Goal: Navigation & Orientation: Find specific page/section

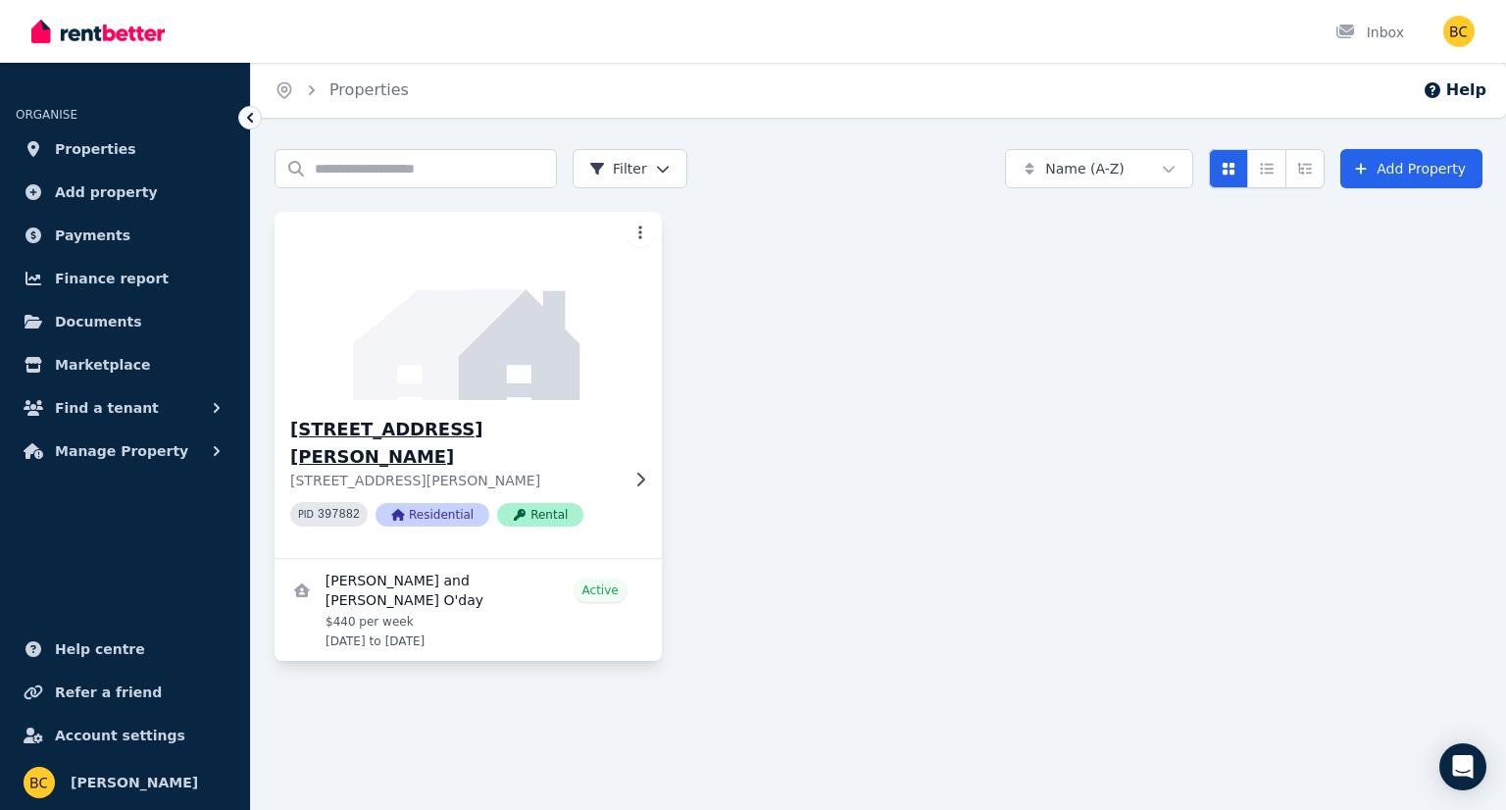
click at [406, 428] on h3 "[STREET_ADDRESS][PERSON_NAME]" at bounding box center [454, 443] width 328 height 55
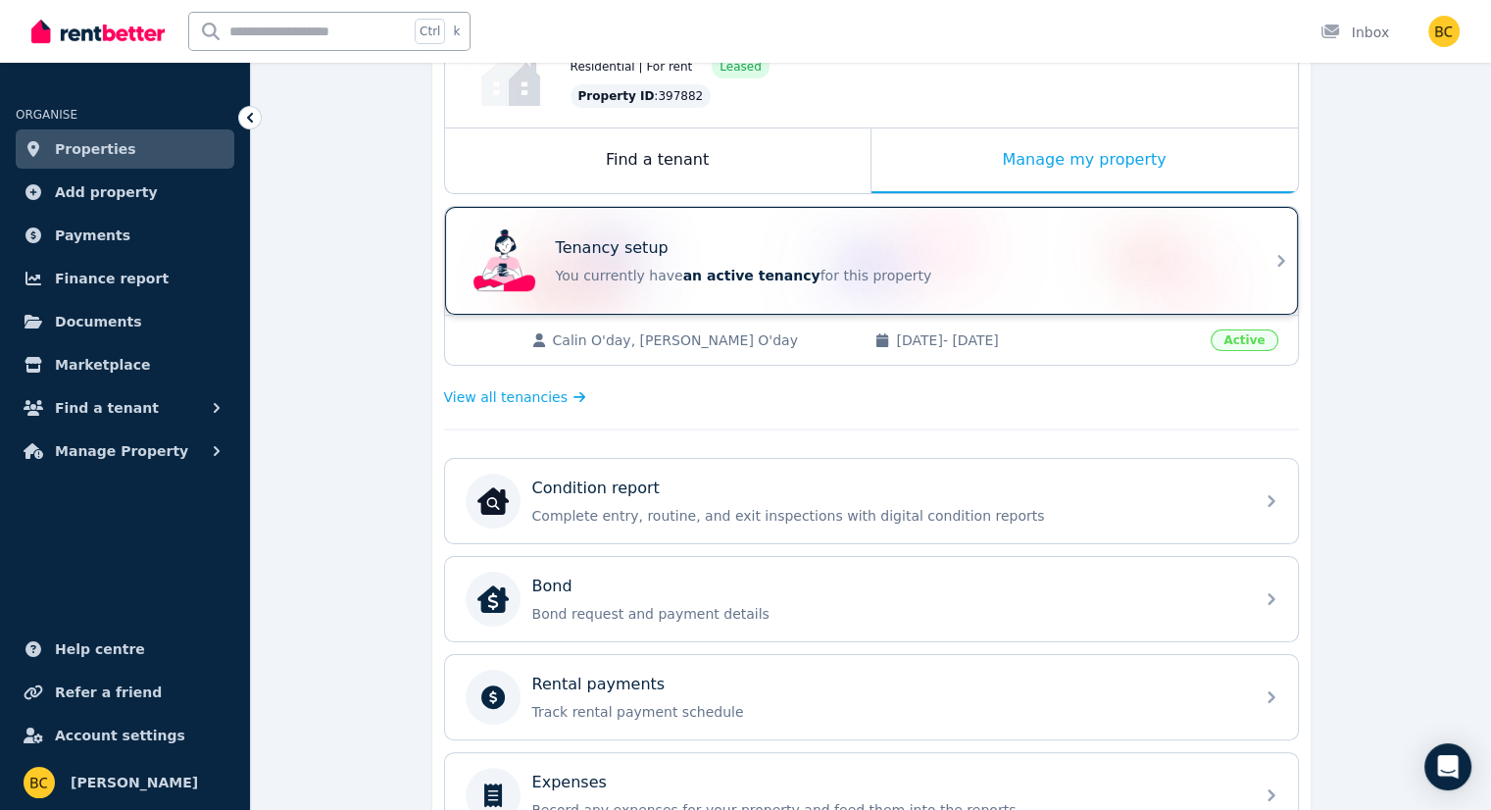
scroll to position [294, 0]
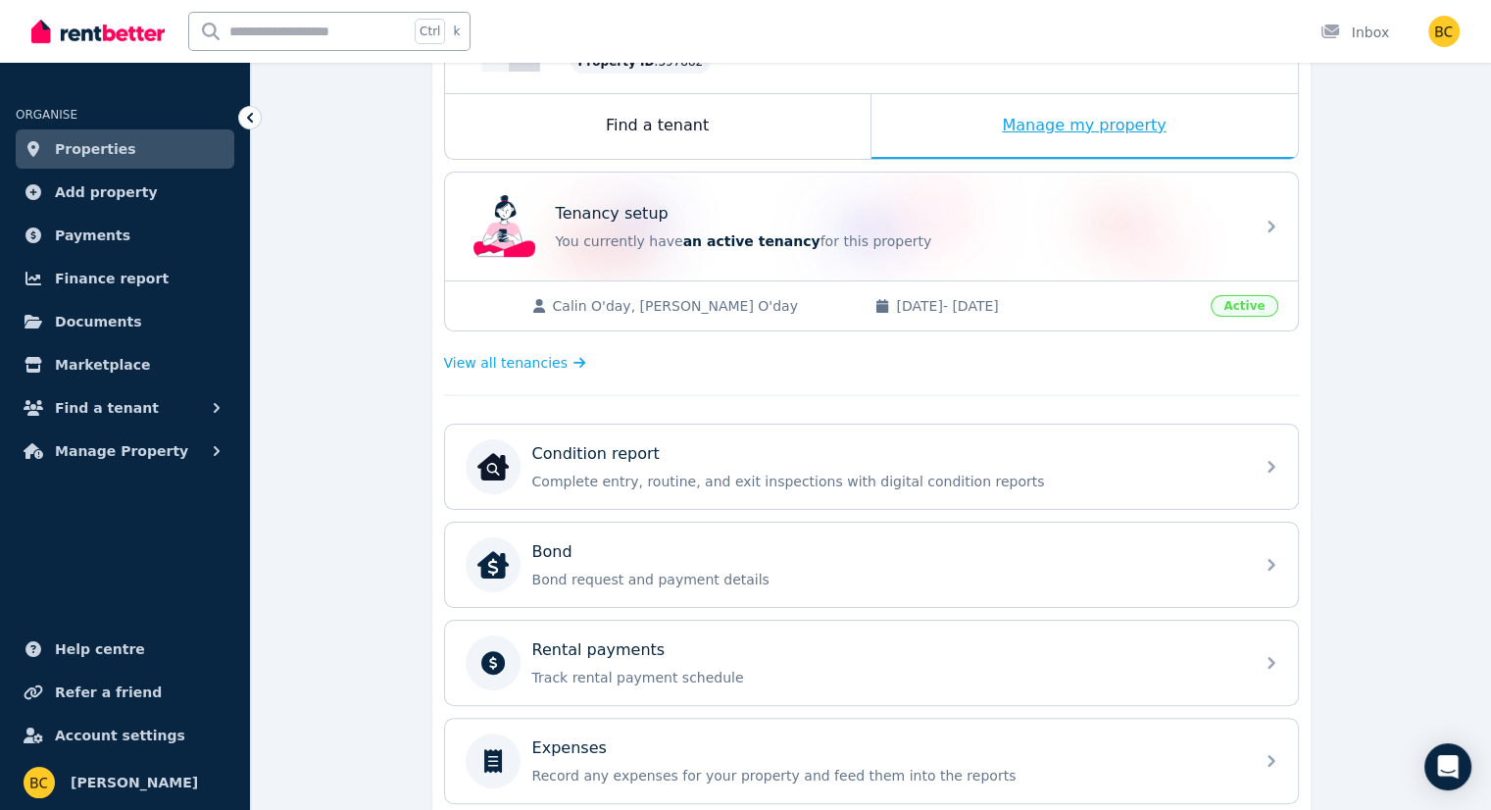
click at [1078, 136] on div "Manage my property" at bounding box center [1084, 126] width 426 height 65
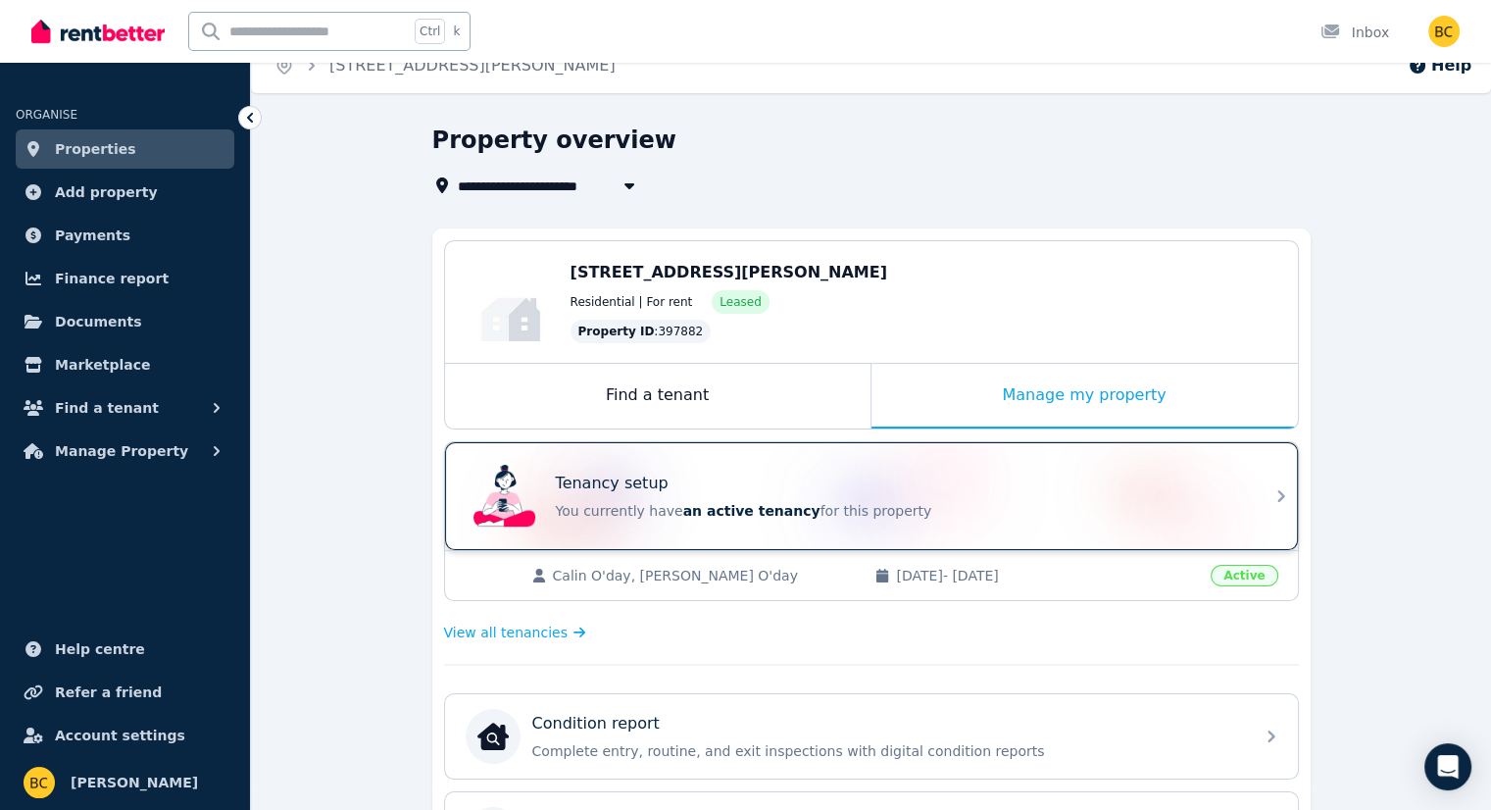
scroll to position [0, 0]
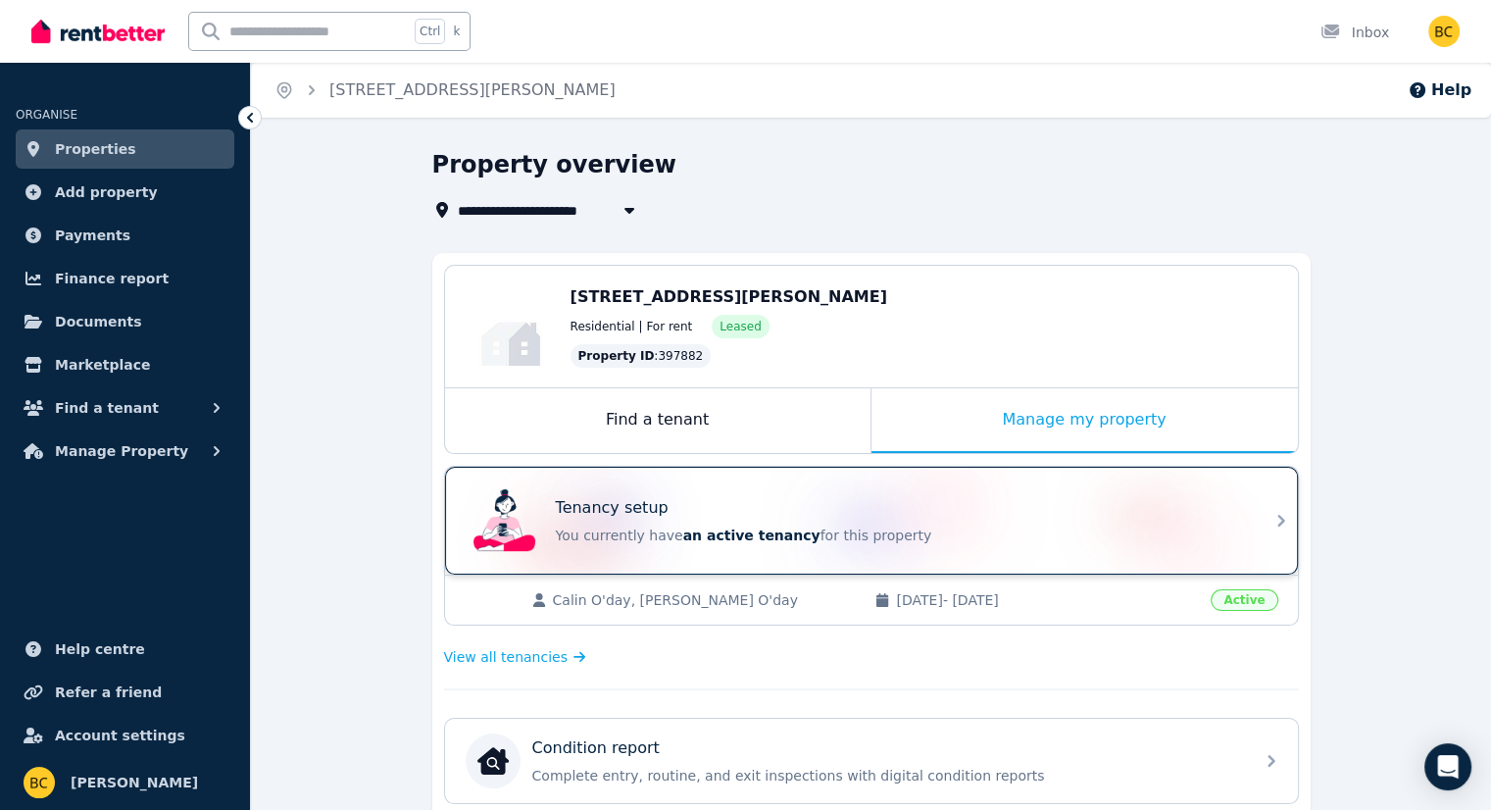
click at [893, 533] on p "You currently have an active tenancy for this property" at bounding box center [899, 535] width 686 height 20
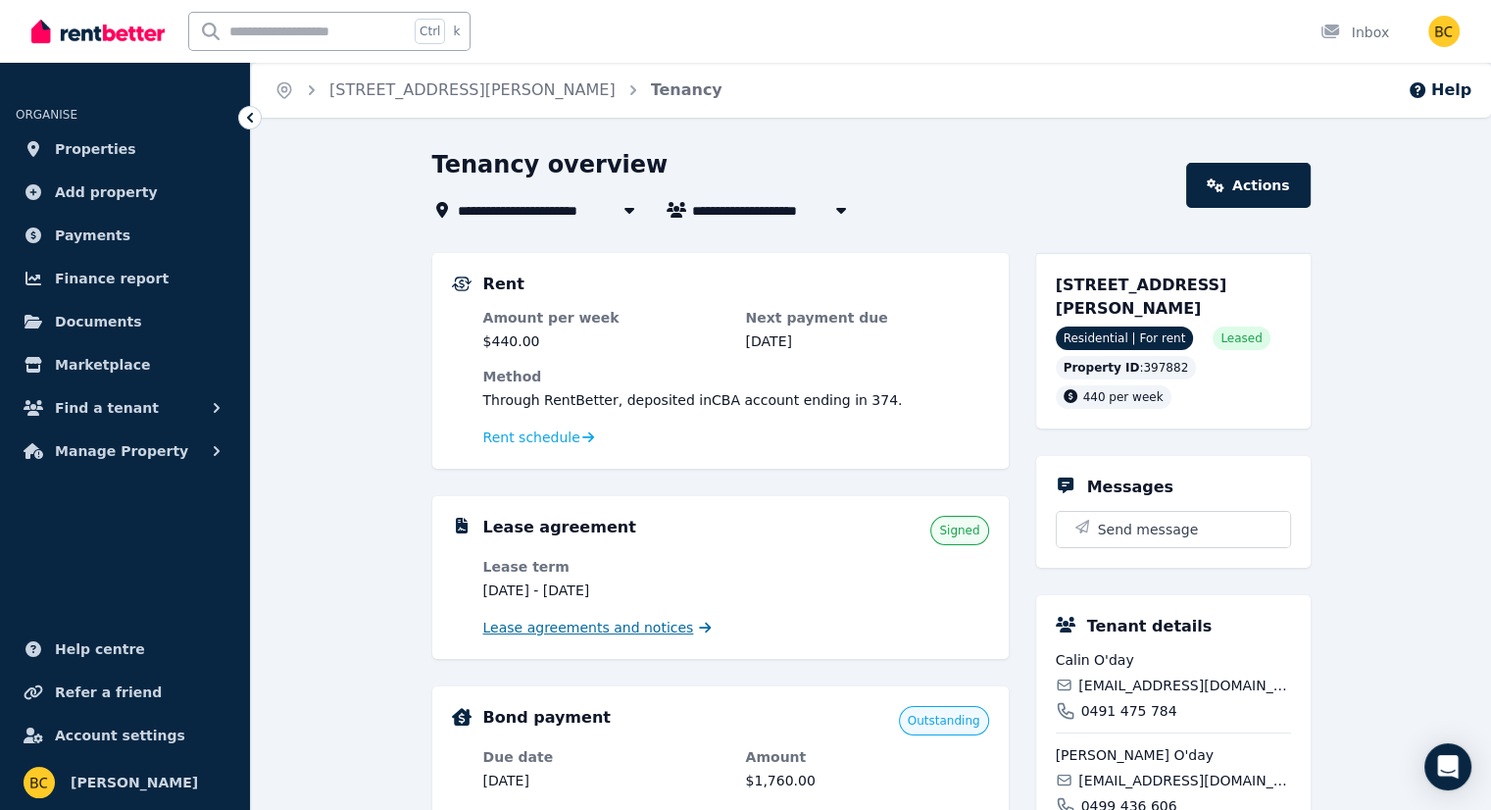
click at [561, 621] on span "Lease agreements and notices" at bounding box center [588, 628] width 211 height 20
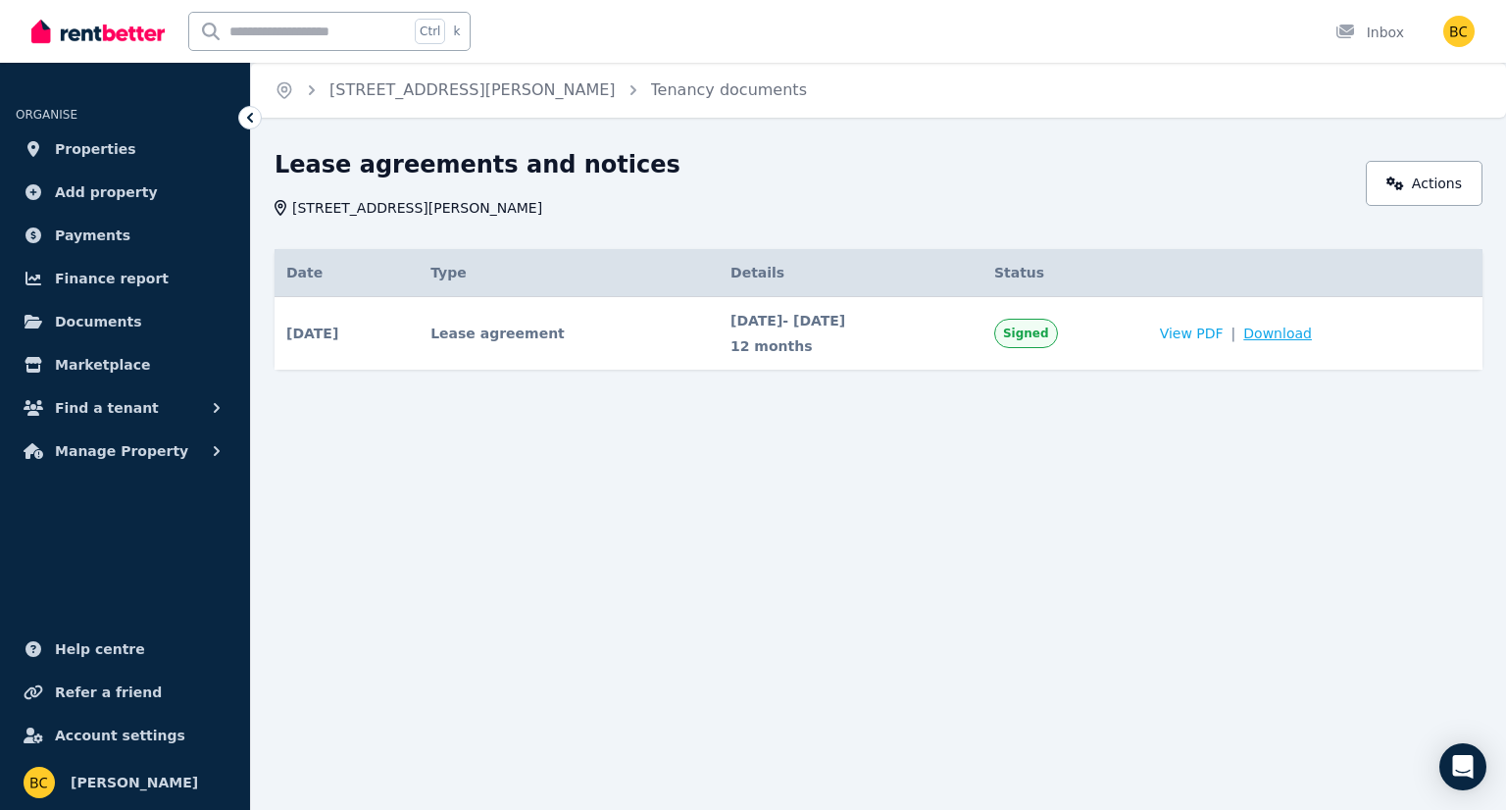
click at [1303, 336] on span "Download" at bounding box center [1277, 333] width 69 height 20
click at [388, 94] on link "[STREET_ADDRESS][PERSON_NAME]" at bounding box center [472, 89] width 286 height 19
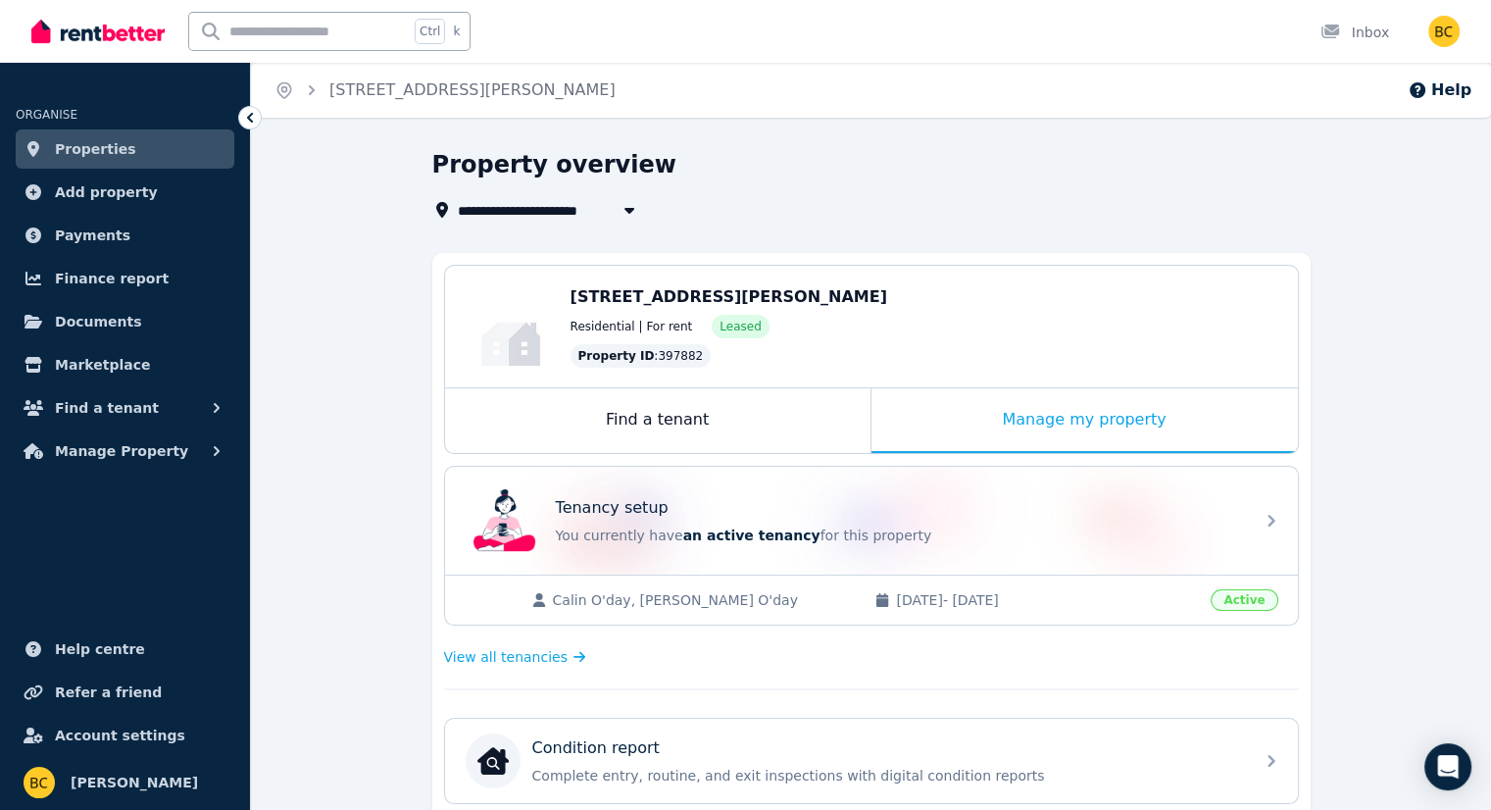
click at [249, 120] on icon at bounding box center [250, 118] width 6 height 10
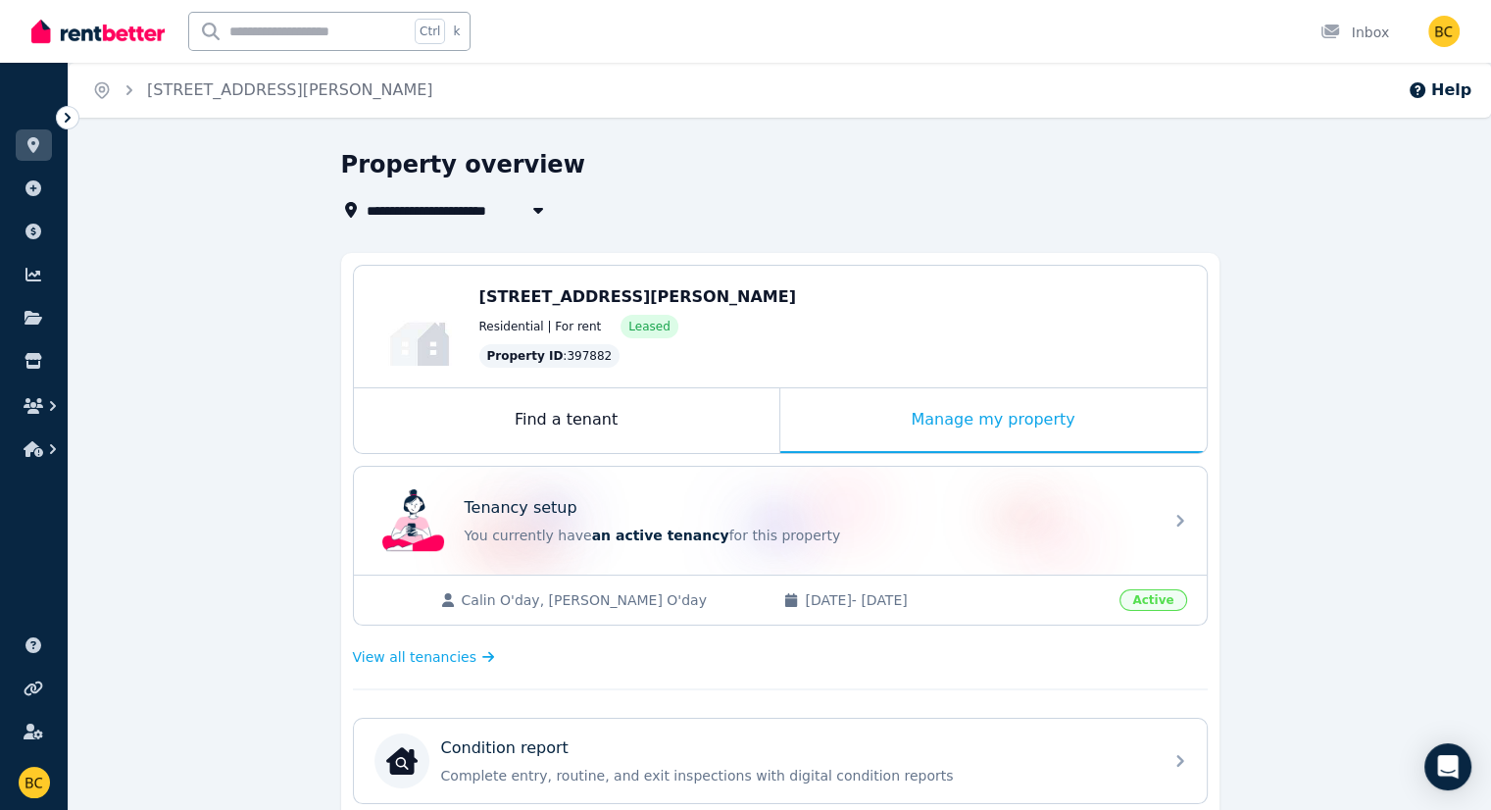
click at [68, 117] on icon at bounding box center [68, 118] width 6 height 10
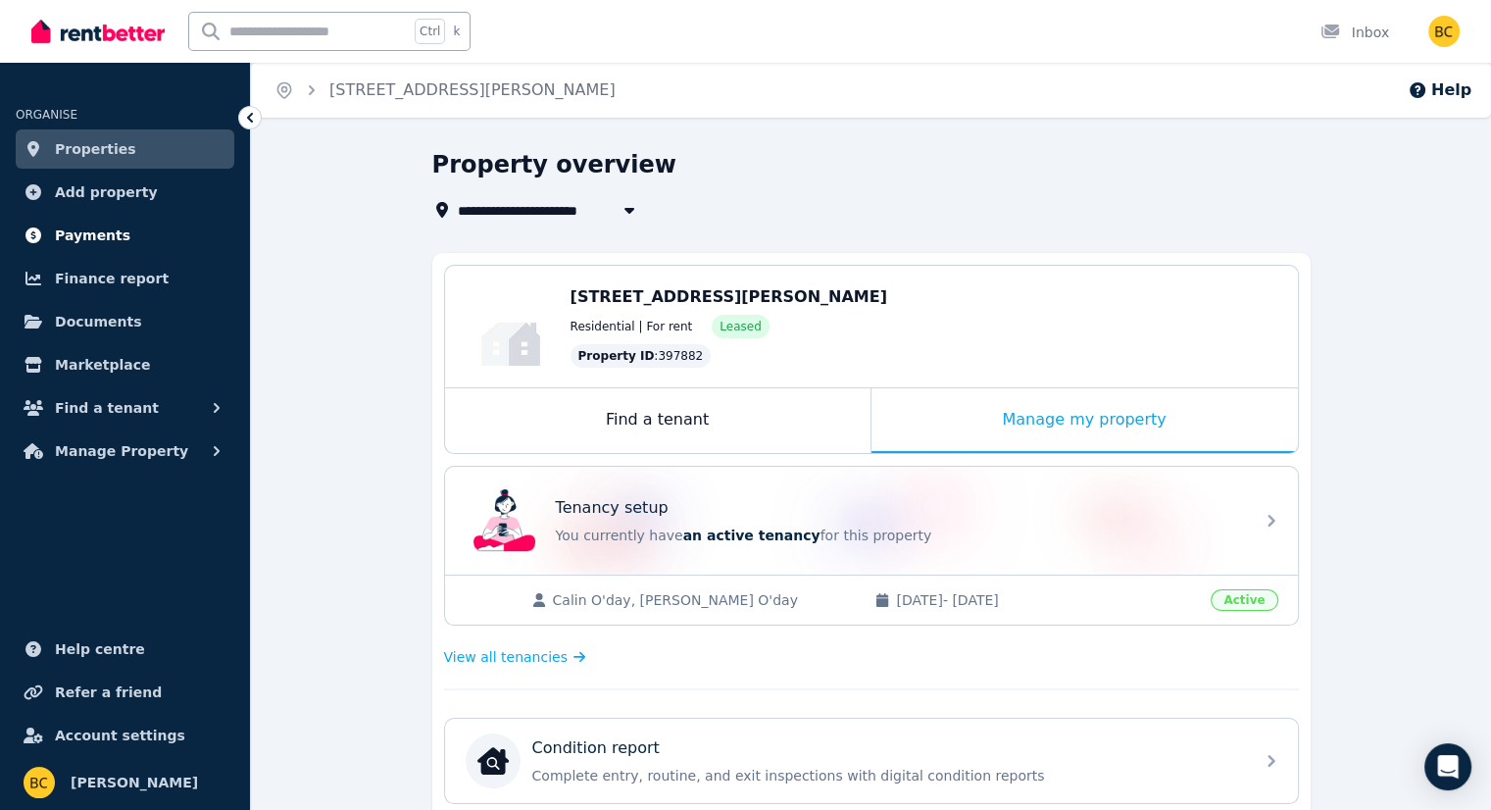
click at [118, 234] on link "Payments" at bounding box center [125, 235] width 219 height 39
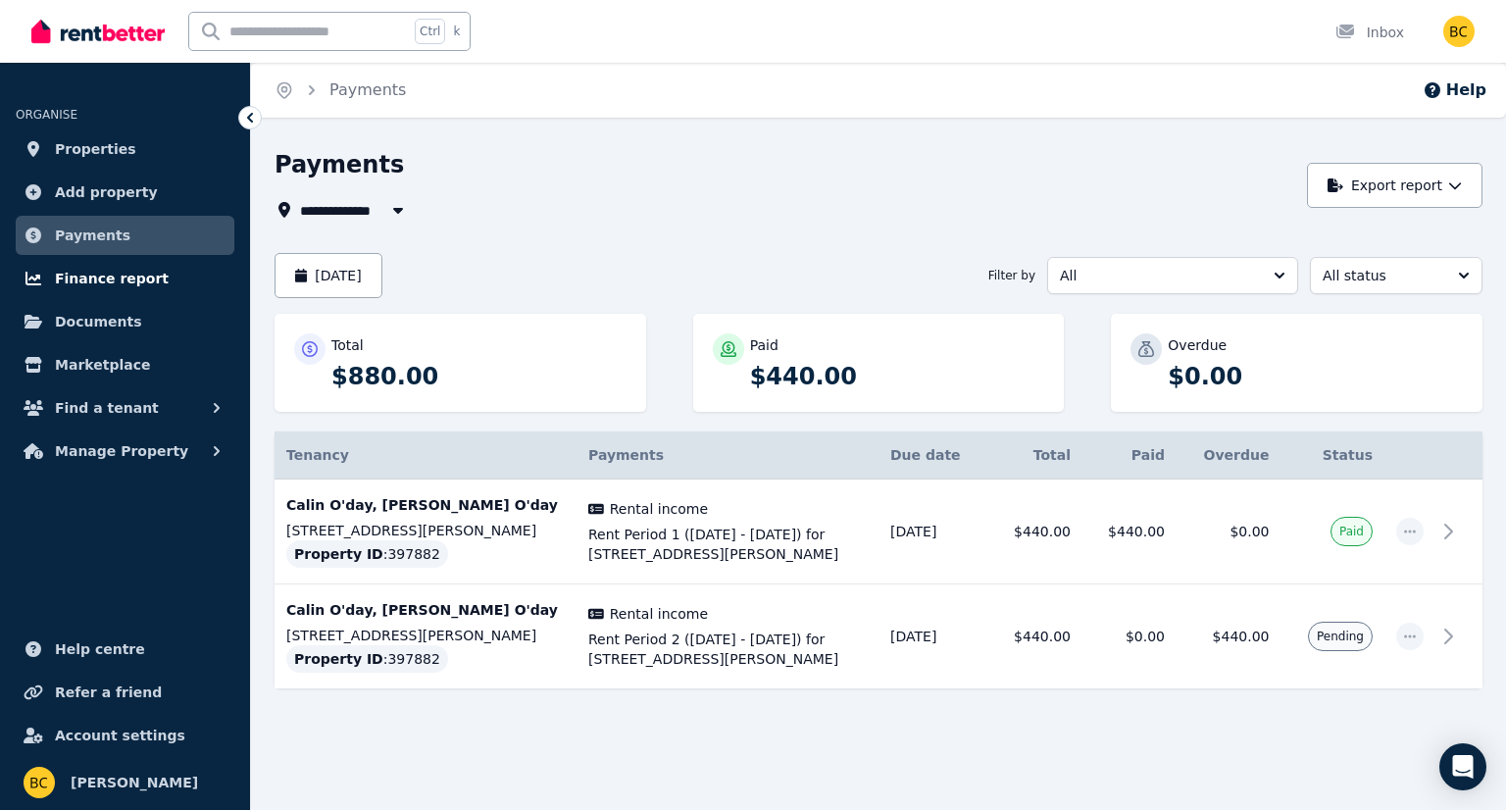
click at [139, 270] on span "Finance report" at bounding box center [112, 279] width 114 height 24
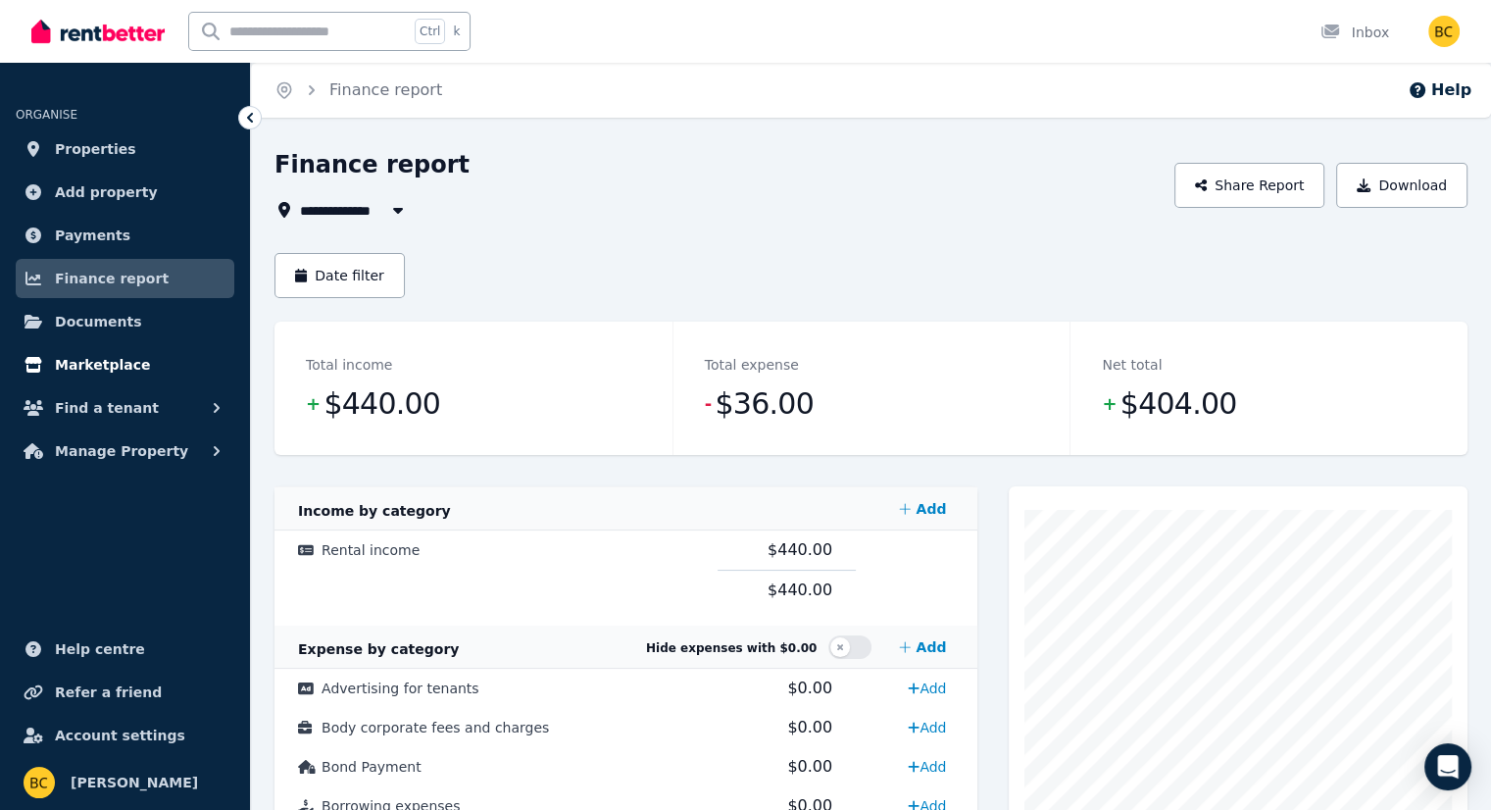
click at [103, 365] on span "Marketplace" at bounding box center [102, 365] width 95 height 24
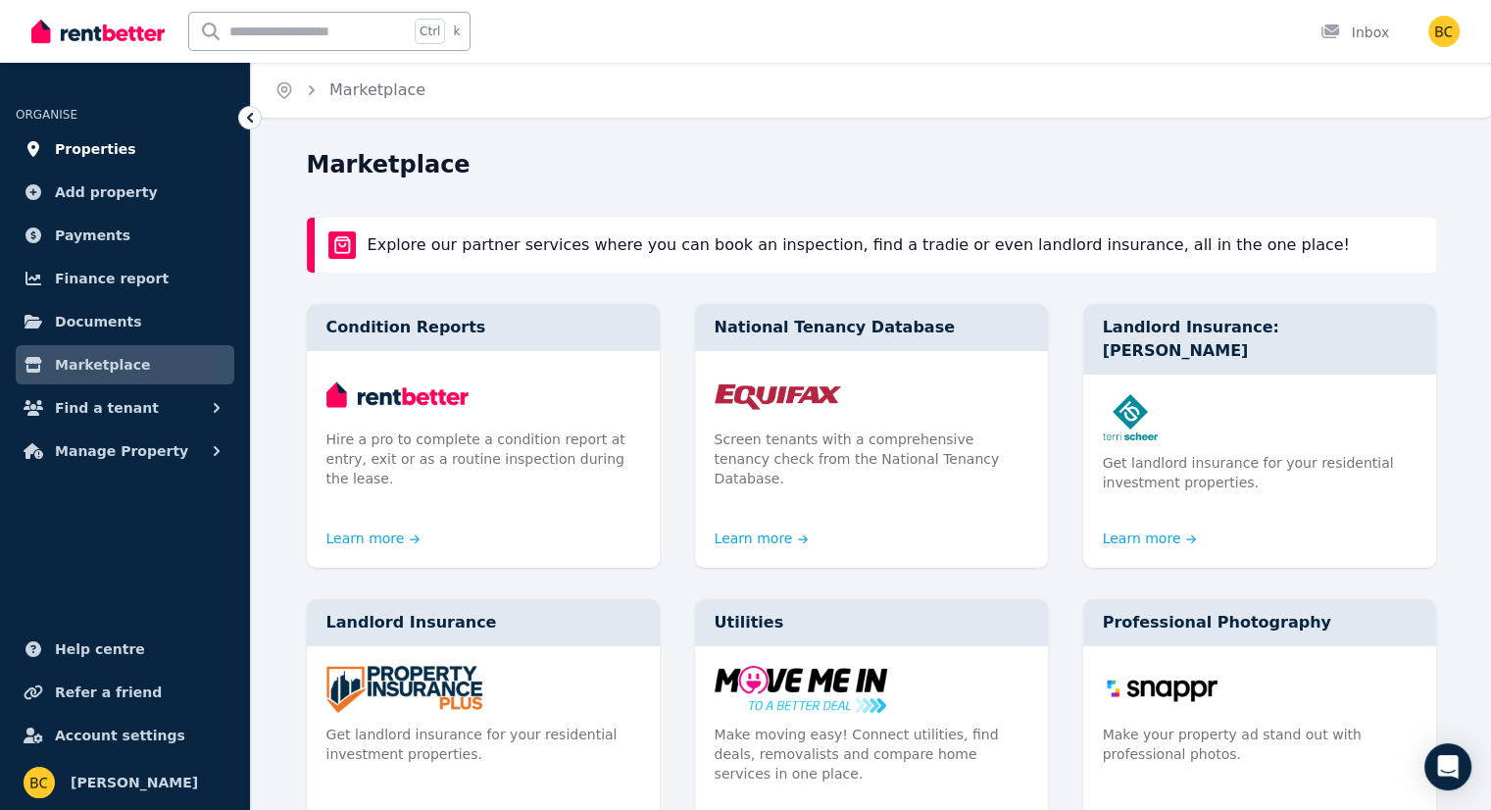
click at [91, 145] on span "Properties" at bounding box center [95, 149] width 81 height 24
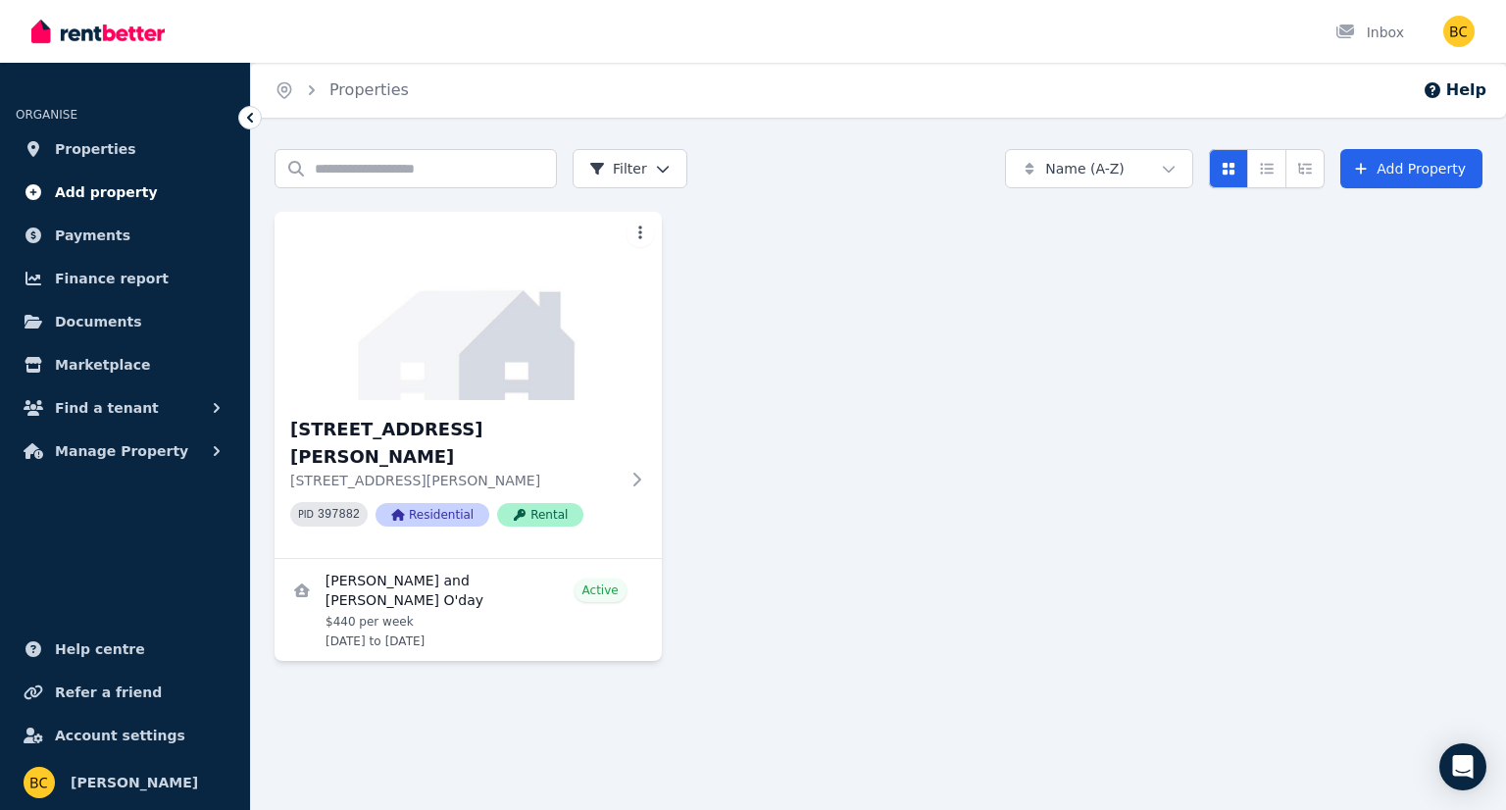
click at [148, 189] on link "Add property" at bounding box center [125, 192] width 219 height 39
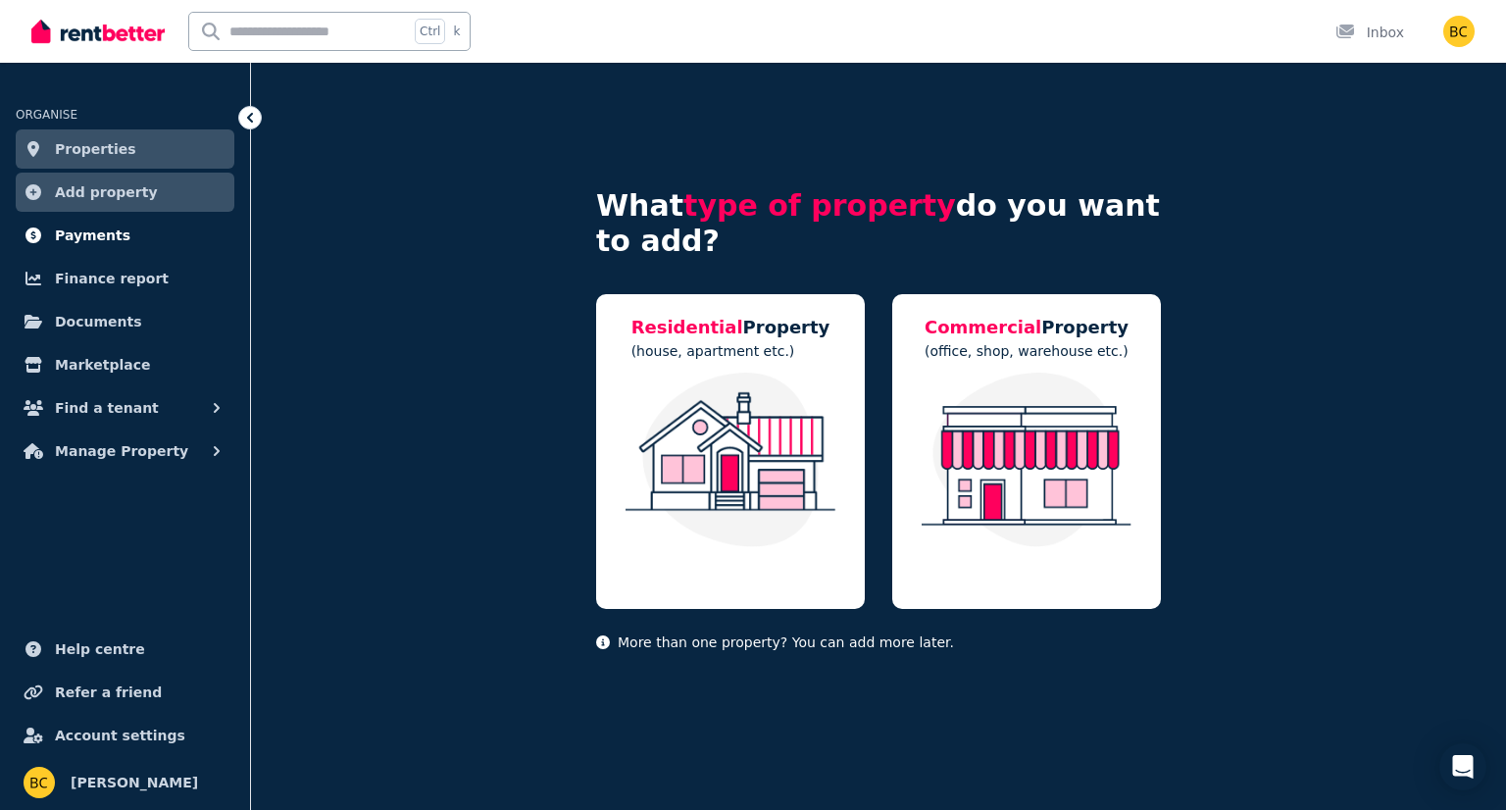
click at [152, 228] on link "Payments" at bounding box center [125, 235] width 219 height 39
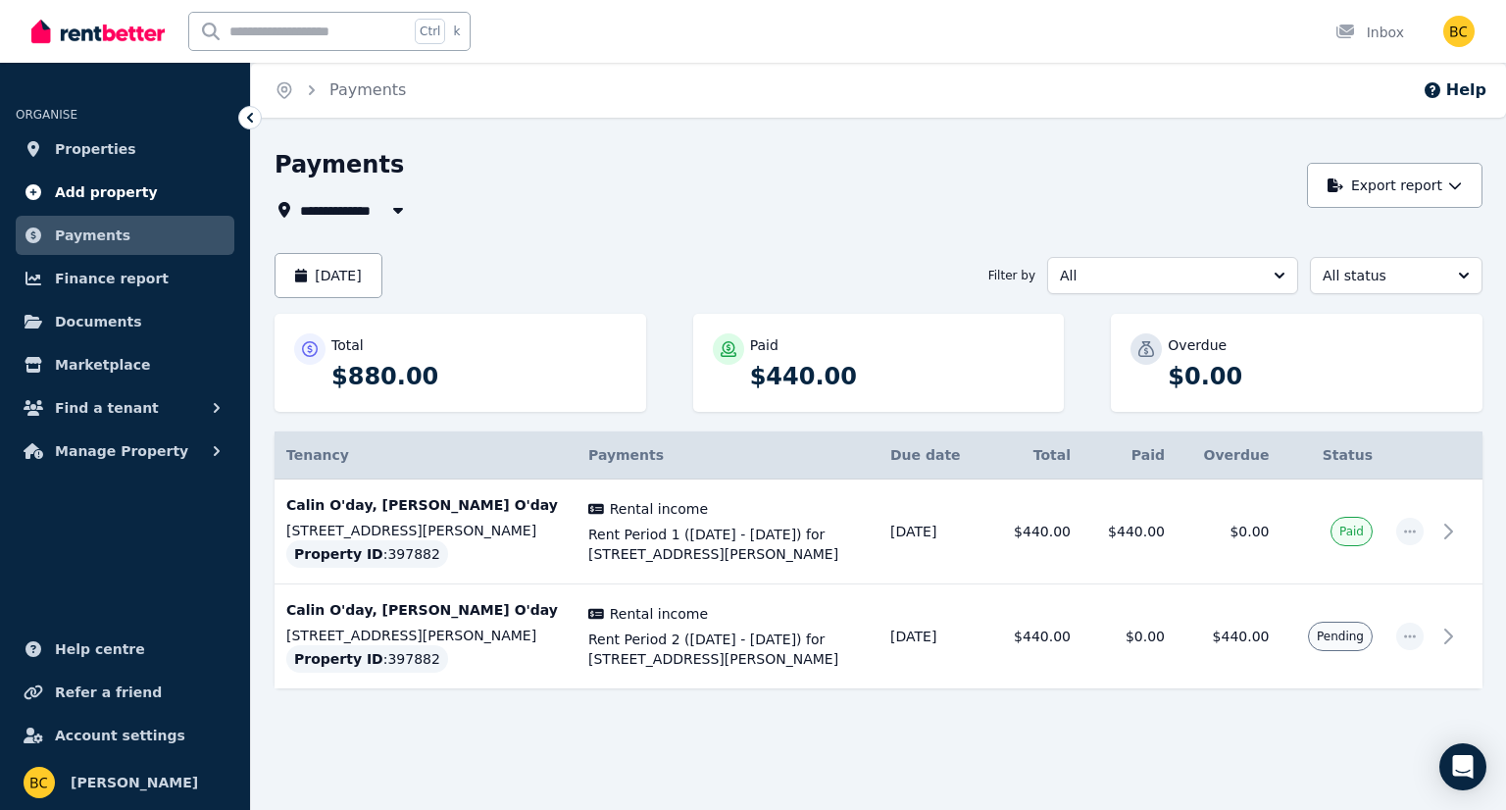
click at [141, 179] on link "Add property" at bounding box center [125, 192] width 219 height 39
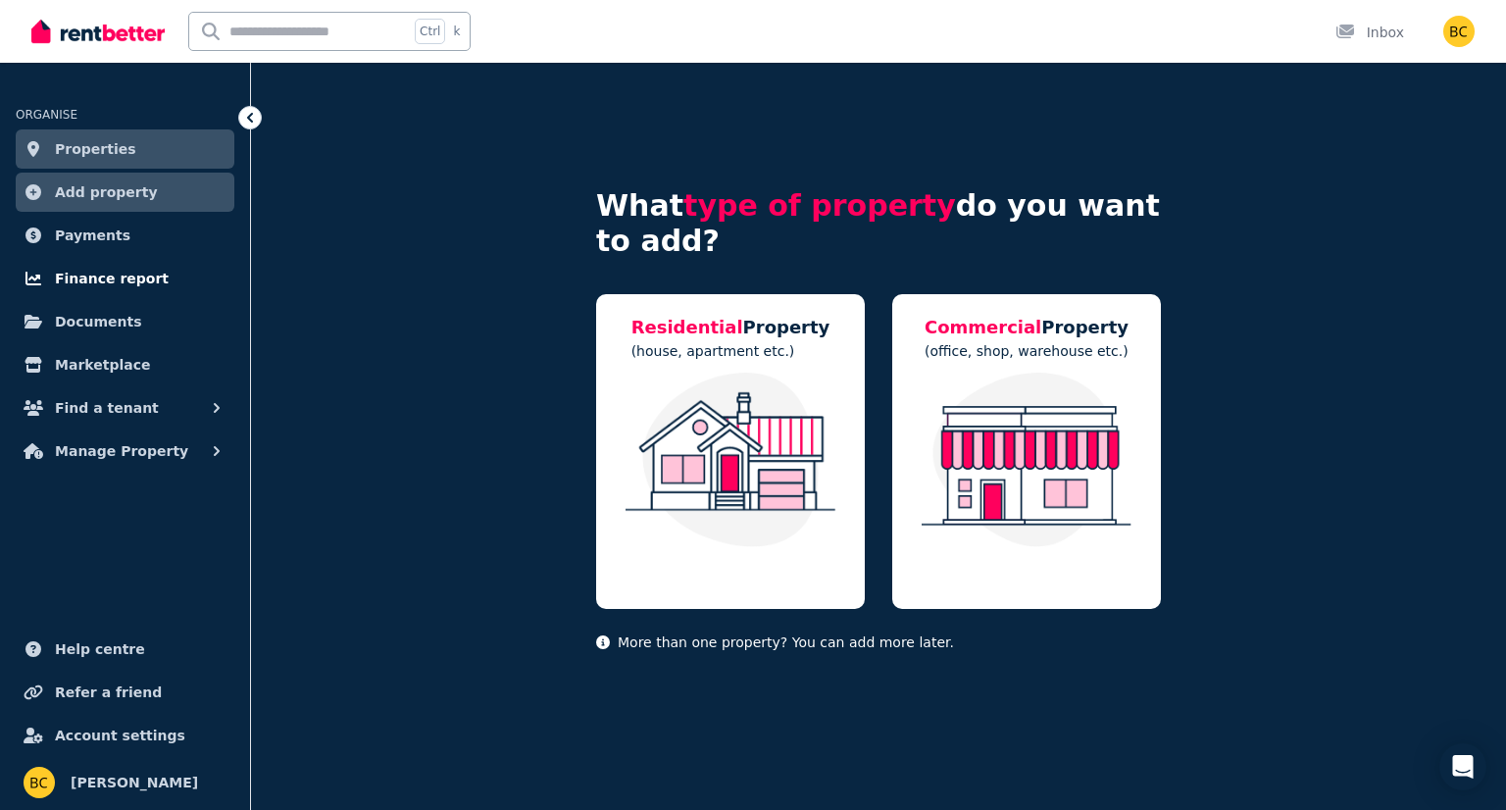
click at [169, 276] on link "Finance report" at bounding box center [125, 278] width 219 height 39
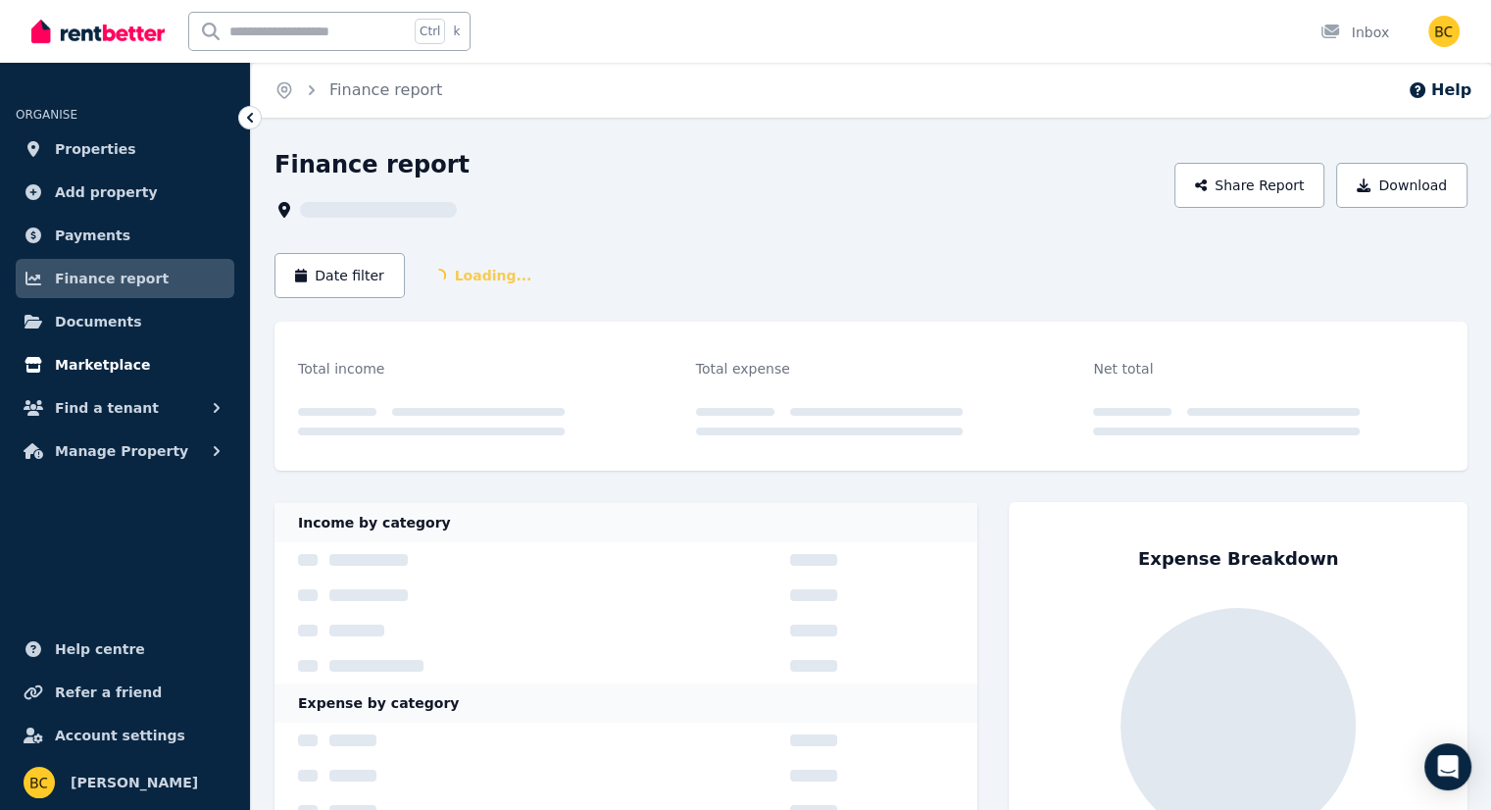
click at [148, 358] on link "Marketplace" at bounding box center [125, 364] width 219 height 39
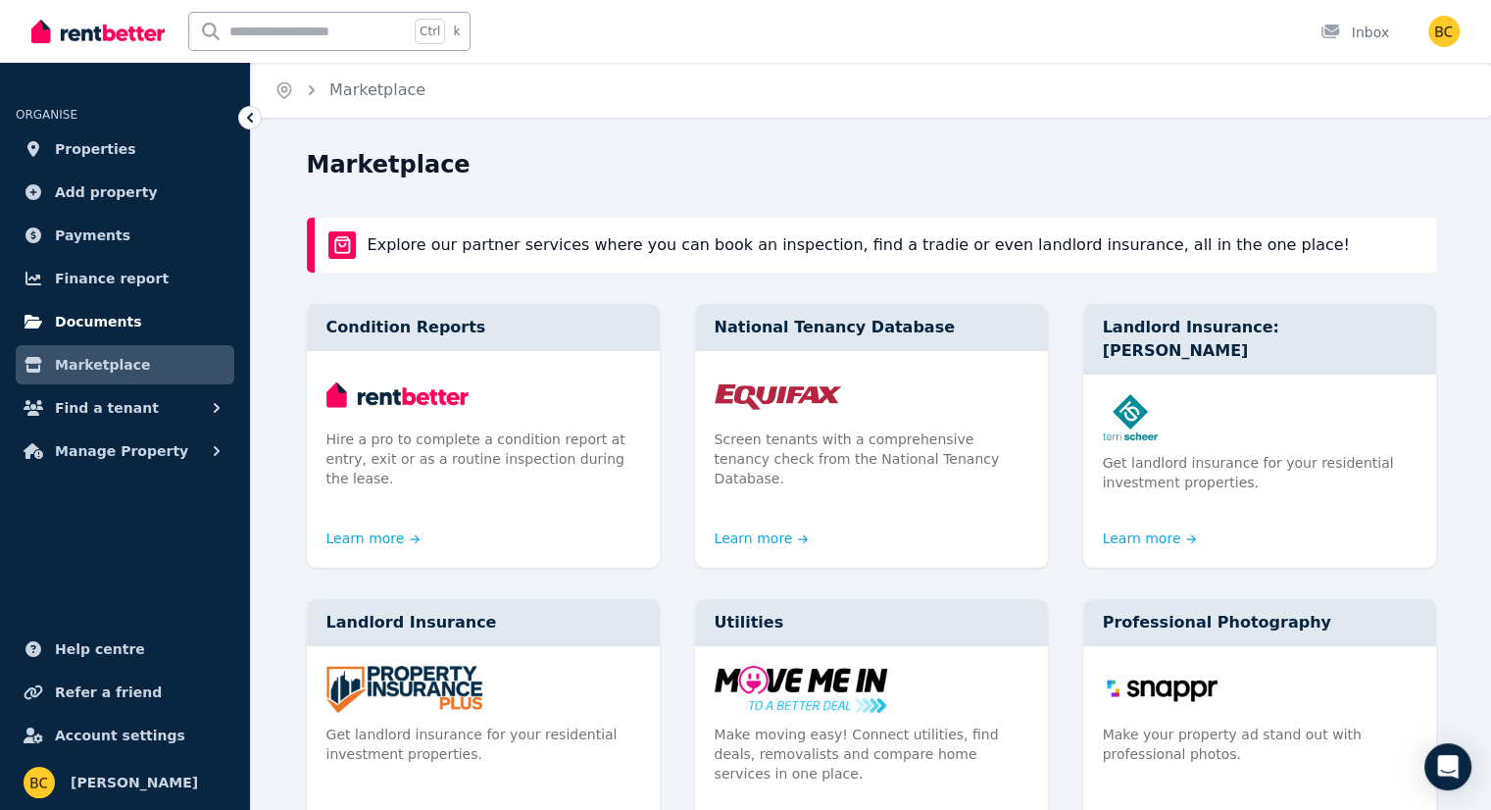
click at [124, 324] on span "Documents" at bounding box center [98, 322] width 87 height 24
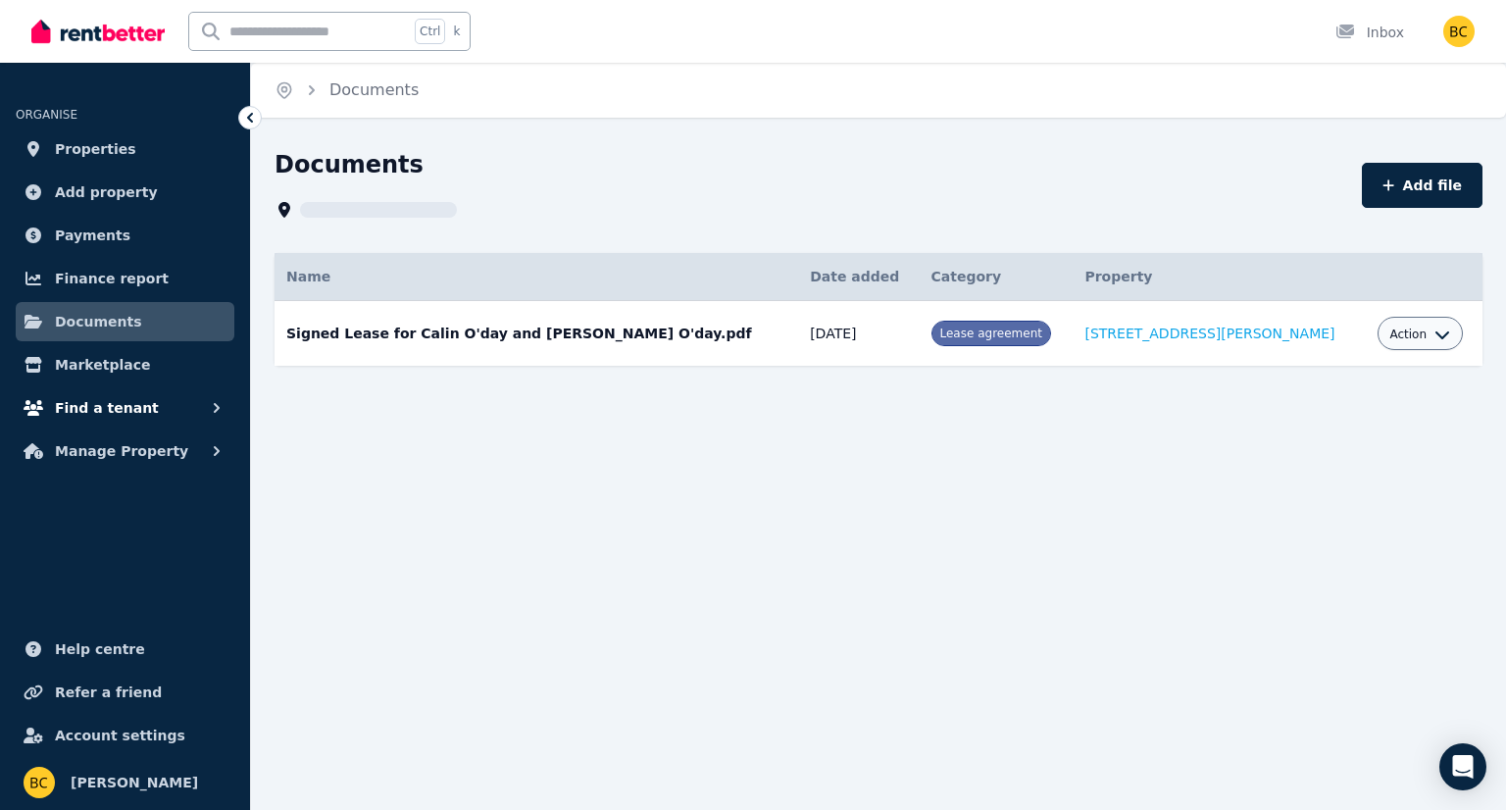
click at [118, 417] on span "Find a tenant" at bounding box center [107, 408] width 104 height 24
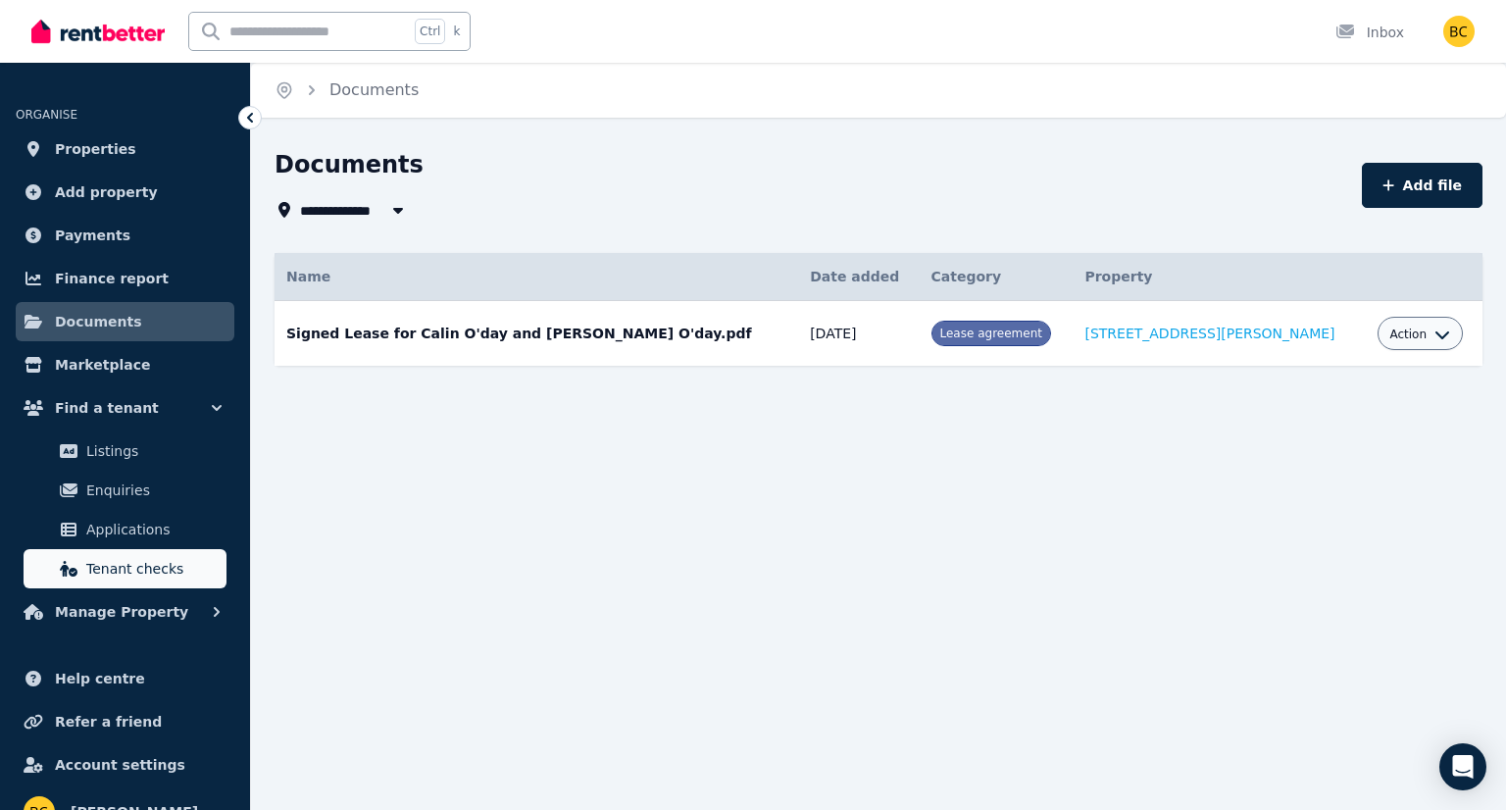
click at [172, 567] on span "Tenant checks" at bounding box center [152, 569] width 132 height 24
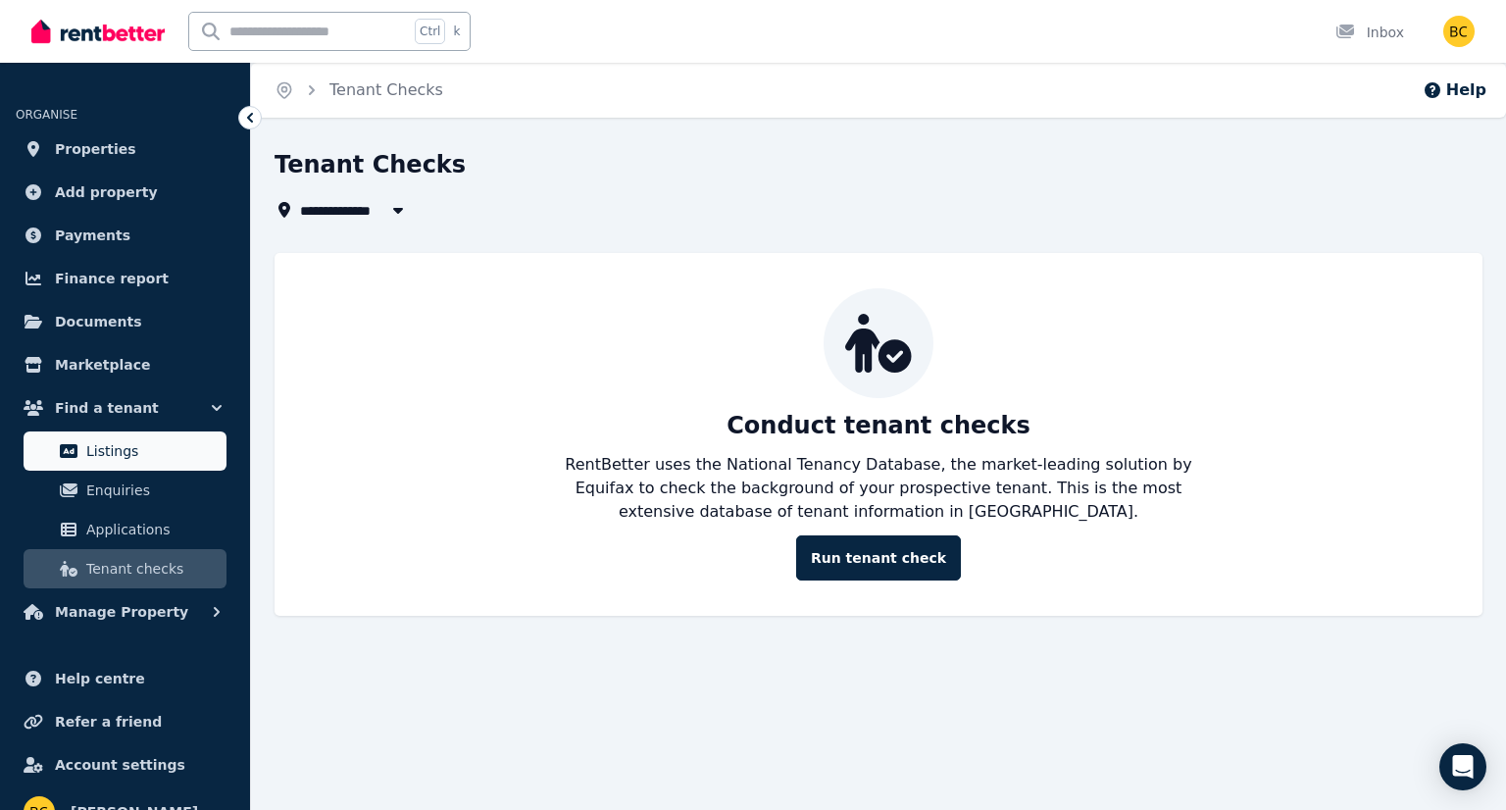
click at [90, 467] on link "Listings" at bounding box center [125, 450] width 203 height 39
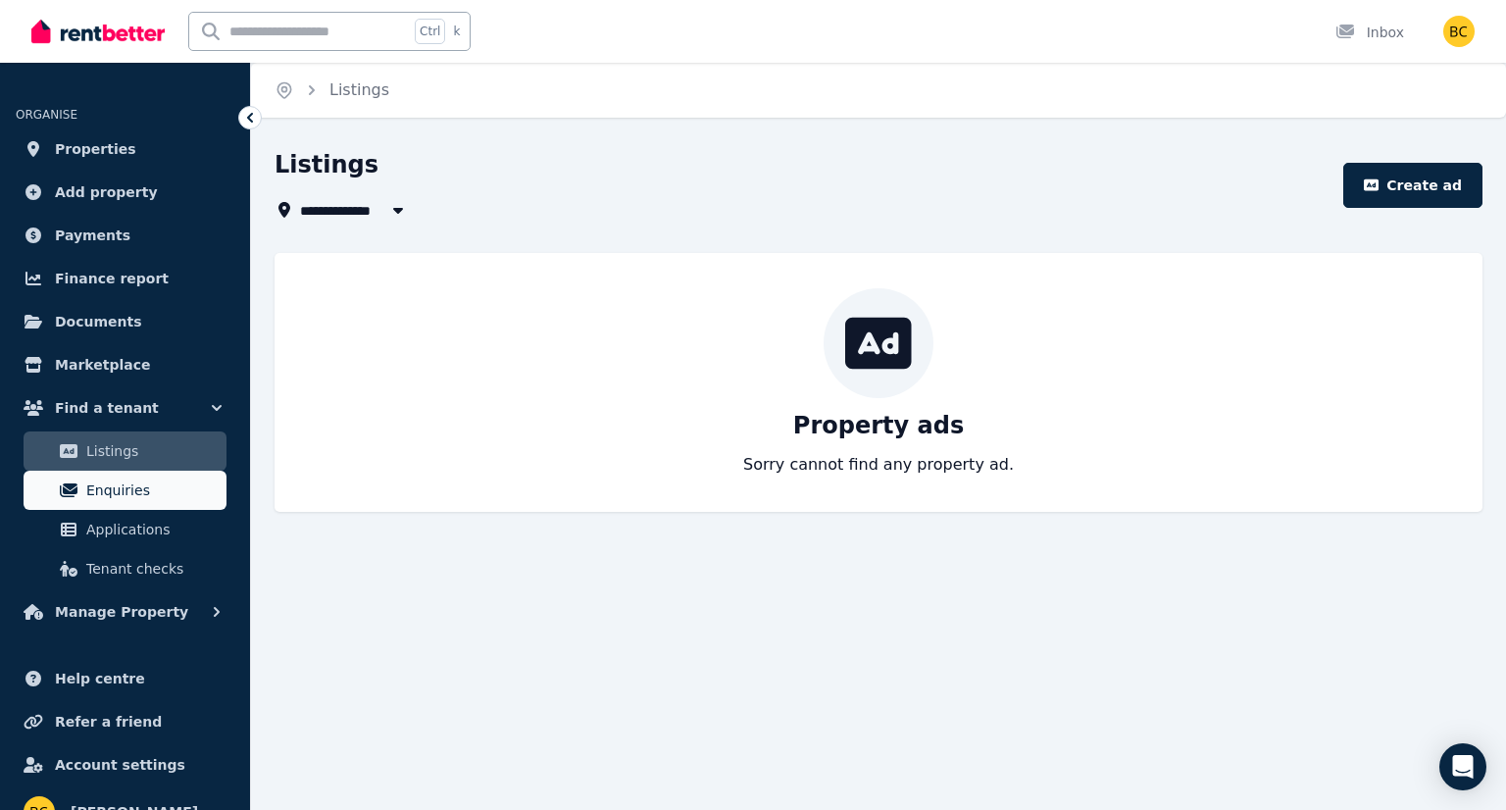
click at [145, 491] on span "Enquiries" at bounding box center [152, 490] width 132 height 24
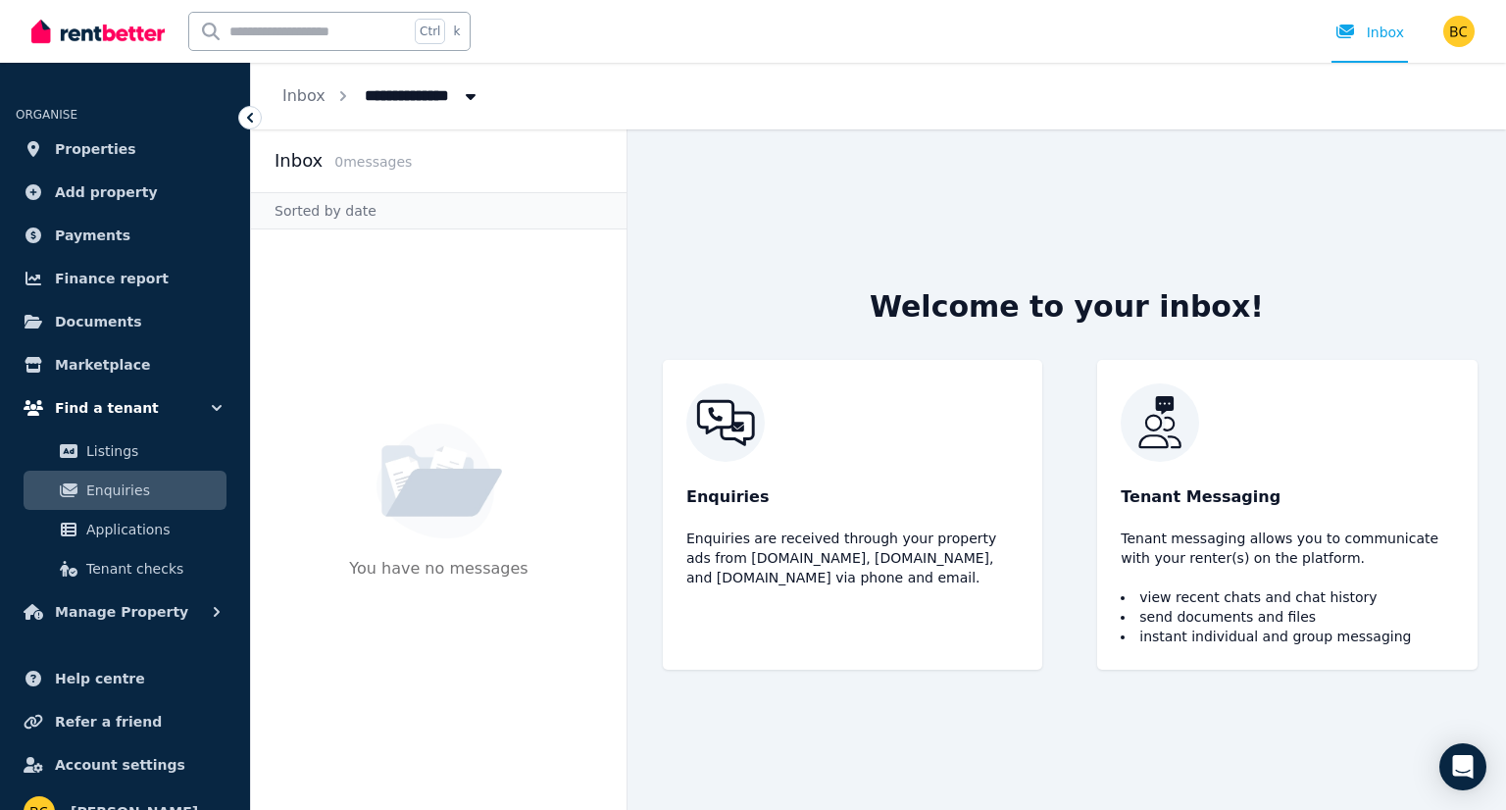
click at [165, 400] on button "Find a tenant" at bounding box center [125, 407] width 219 height 39
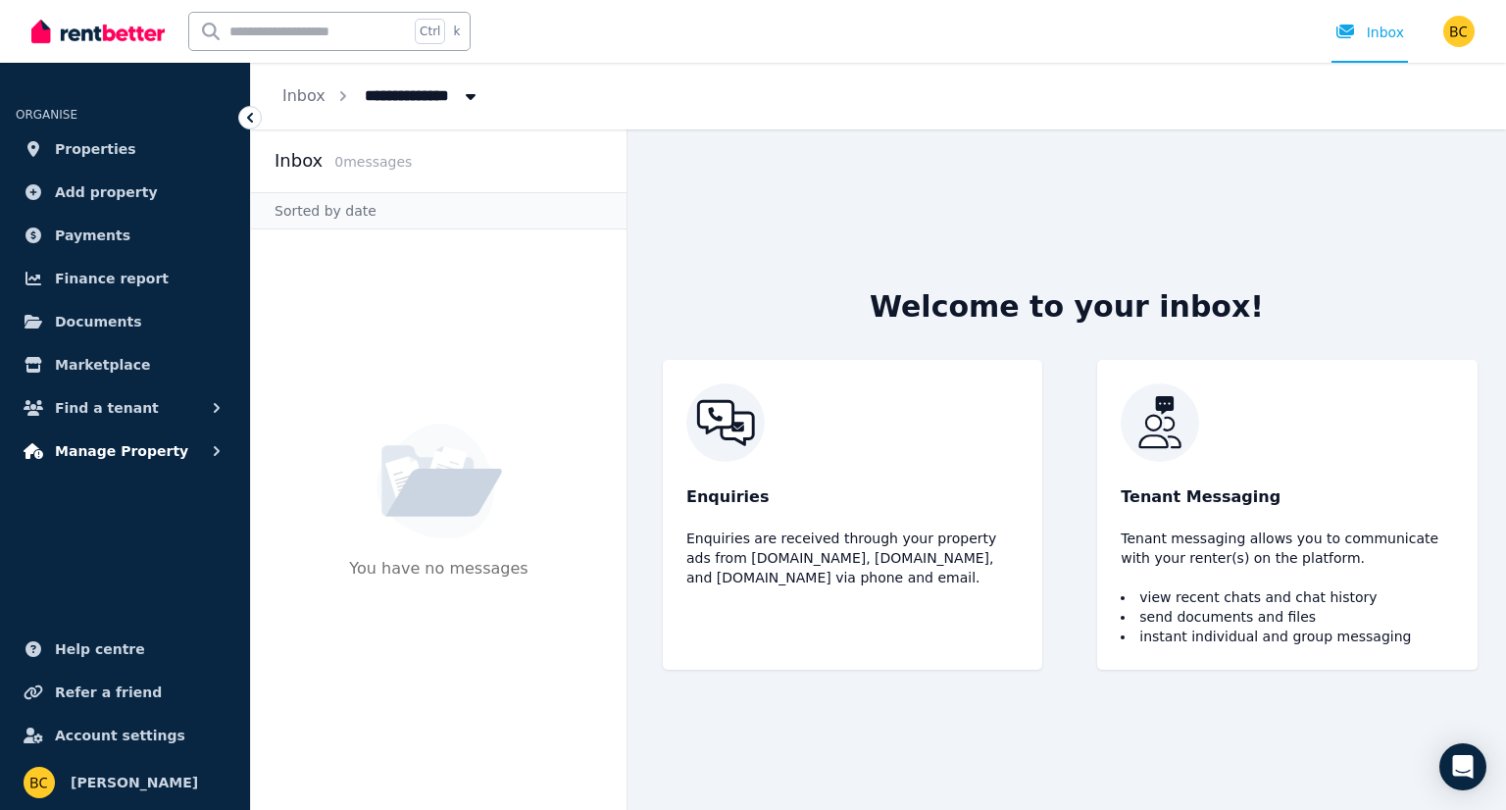
click at [165, 442] on button "Manage Property" at bounding box center [125, 450] width 219 height 39
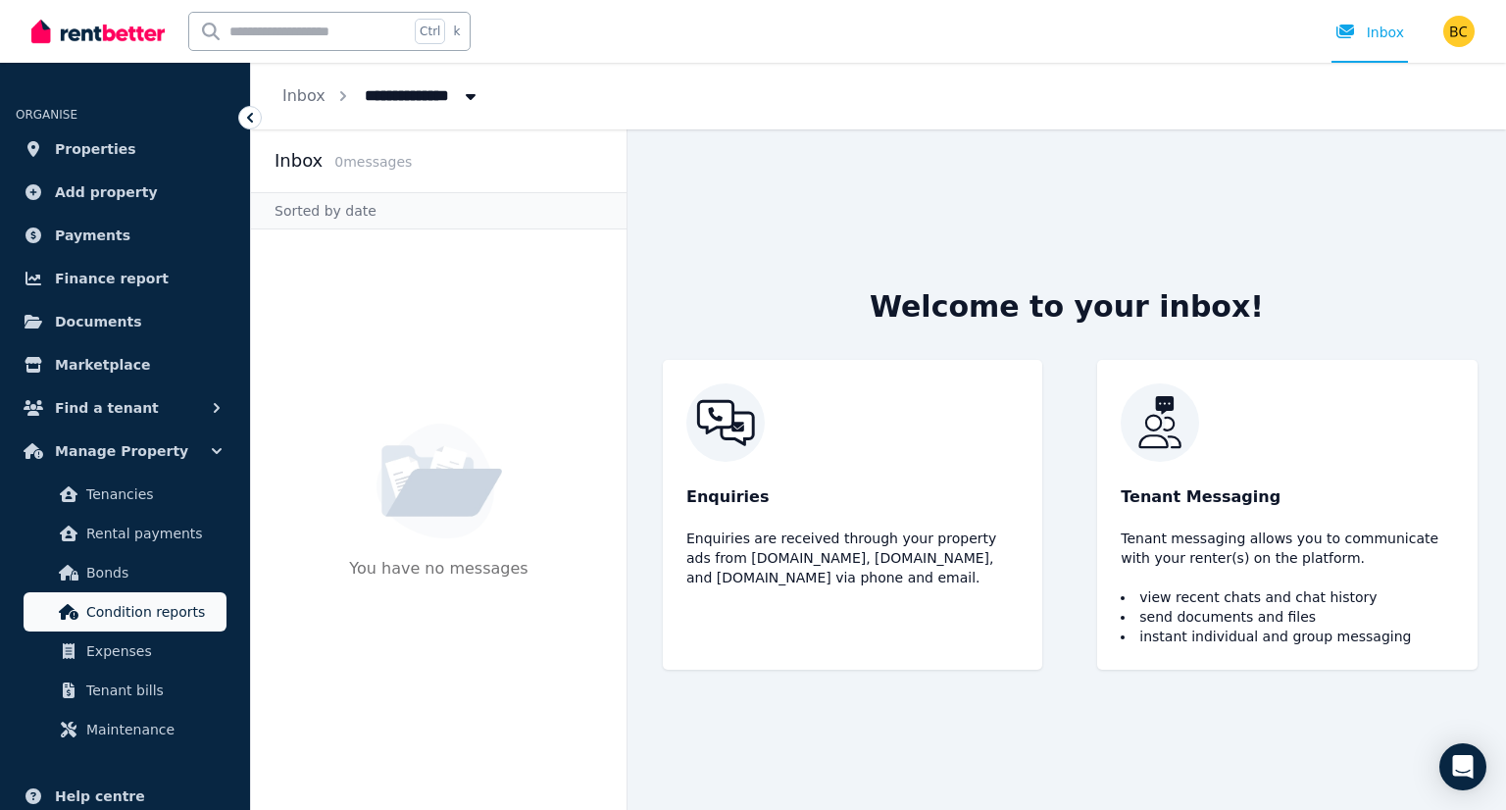
click at [148, 621] on span "Condition reports" at bounding box center [152, 612] width 132 height 24
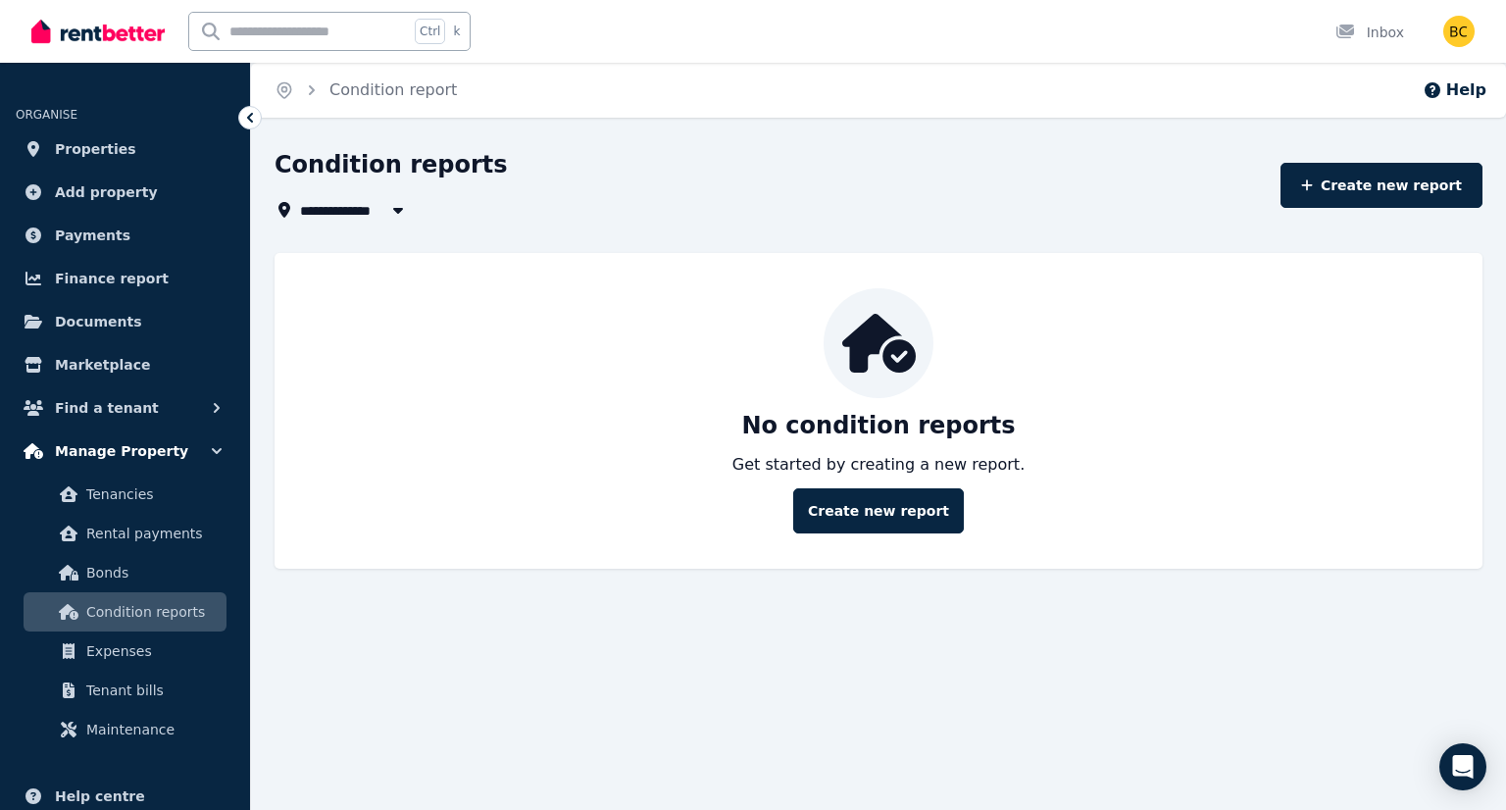
drag, startPoint x: 172, startPoint y: 447, endPoint x: 205, endPoint y: 444, distance: 33.5
click at [176, 447] on button "Manage Property" at bounding box center [125, 450] width 219 height 39
